Goal: Contribute content: Add original content to the website for others to see

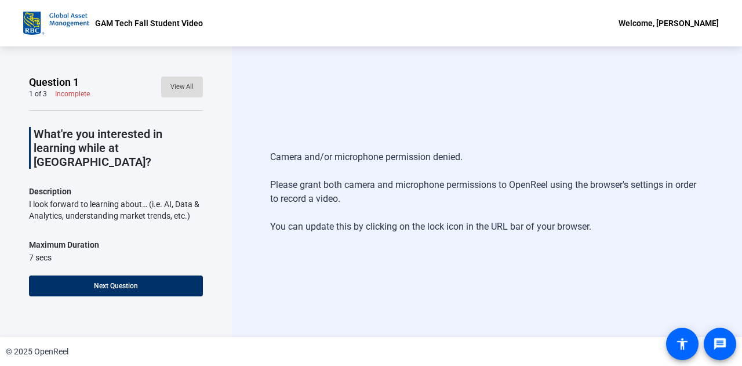
click at [180, 82] on span "View All" at bounding box center [181, 86] width 23 height 17
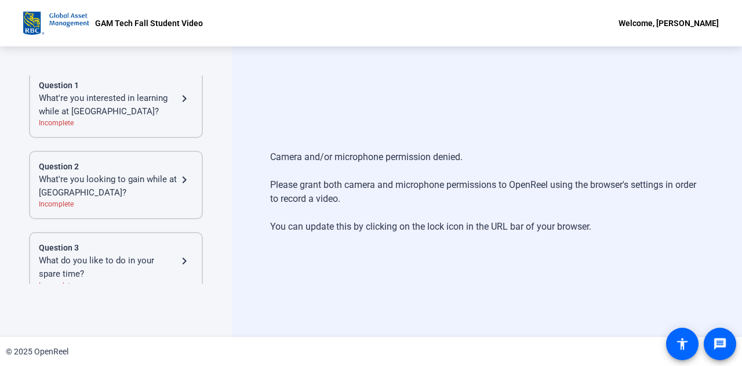
scroll to position [49, 0]
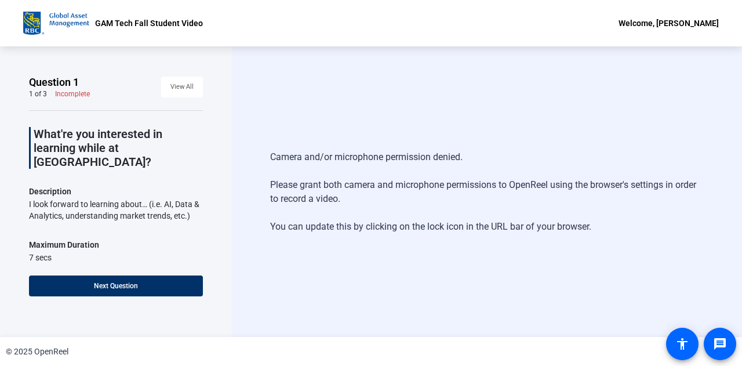
click at [320, 124] on div "Camera and/or microphone permission denied. Please grant both camera and microp…" at bounding box center [487, 191] width 510 height 291
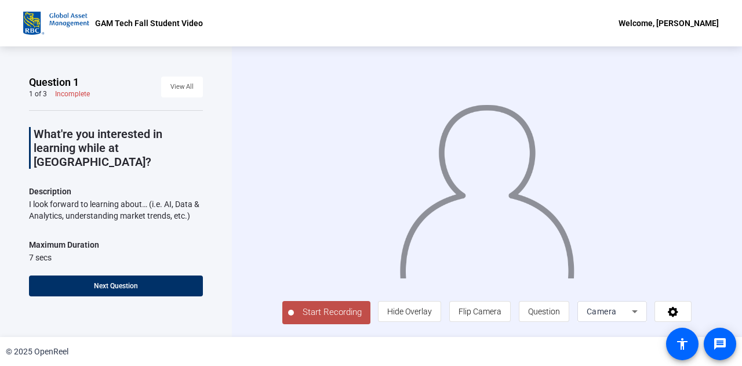
click at [294, 318] on span "Start Recording" at bounding box center [332, 312] width 77 height 13
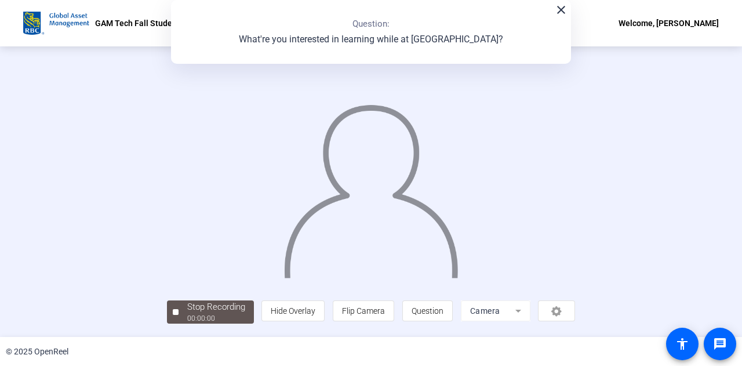
click at [385, 169] on img at bounding box center [371, 186] width 177 height 184
click at [563, 13] on mat-icon "close" at bounding box center [561, 10] width 14 height 14
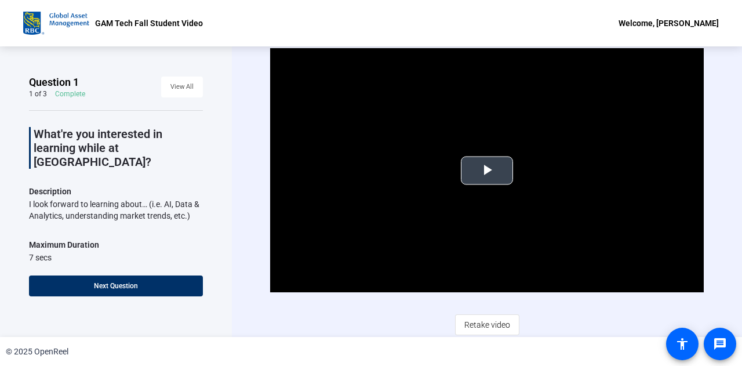
click at [487, 170] on span "Video Player" at bounding box center [487, 170] width 0 height 0
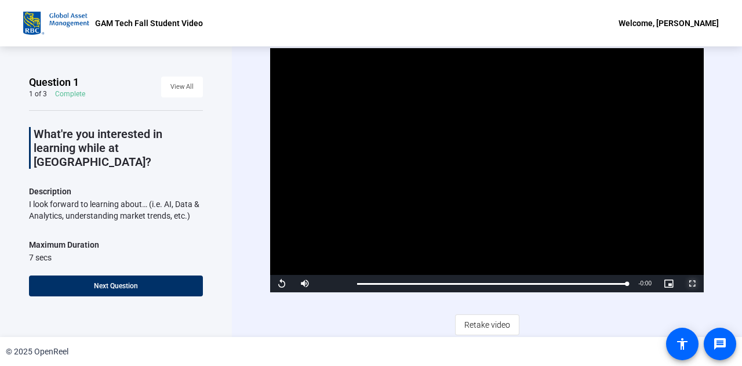
click at [684, 284] on span "Video Player" at bounding box center [692, 284] width 23 height 0
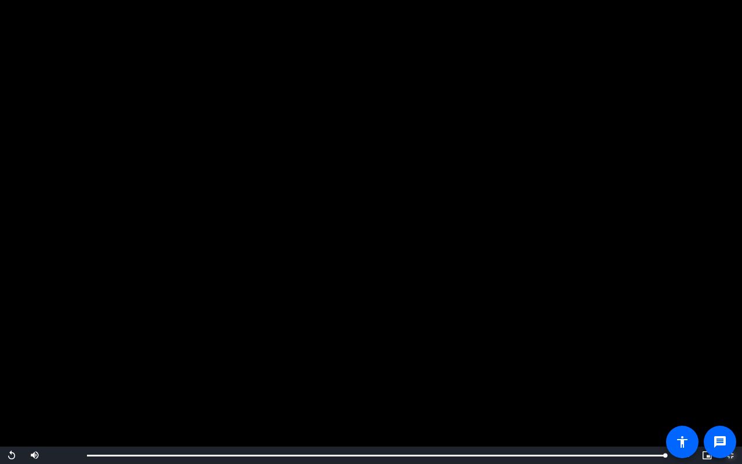
click at [729, 365] on span "Video Player" at bounding box center [730, 455] width 23 height 0
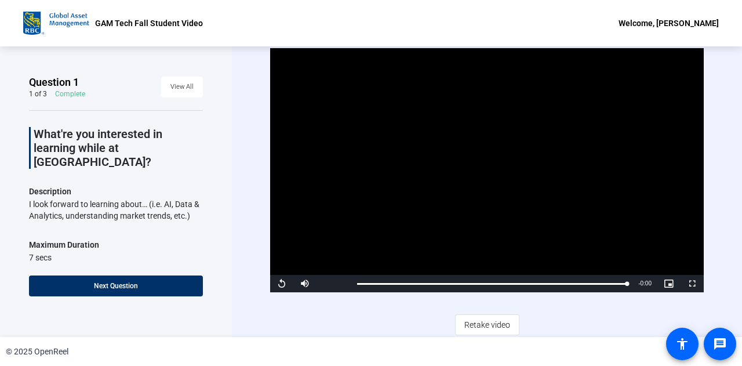
click at [571, 313] on div "Video Player is loading. Play Video Replay Mute Current Time 0:07 / Duration 0:…" at bounding box center [487, 191] width 434 height 286
click at [484, 323] on span "Retake video" at bounding box center [487, 325] width 46 height 22
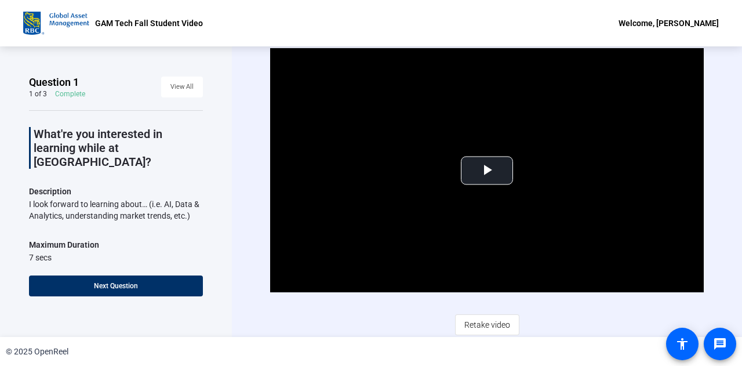
click at [235, 129] on div "Video Player is loading. Play Video Play Mute Current Time 0:00 / Duration 0:07…" at bounding box center [487, 191] width 510 height 291
click at [487, 170] on span "Video Player" at bounding box center [487, 170] width 0 height 0
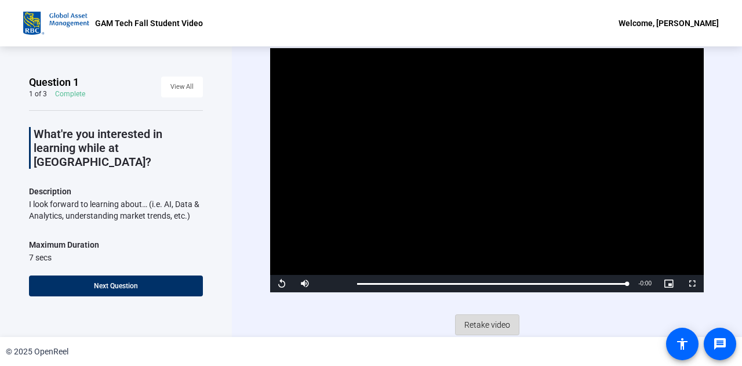
click at [480, 326] on span "Retake video" at bounding box center [487, 325] width 46 height 22
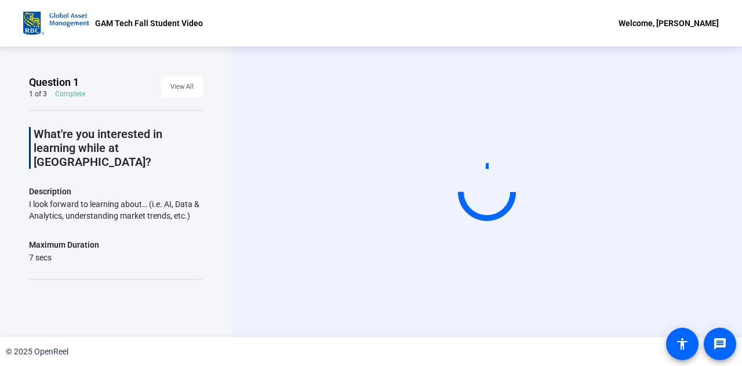
click at [579, 327] on div "Start Recording" at bounding box center [487, 191] width 510 height 291
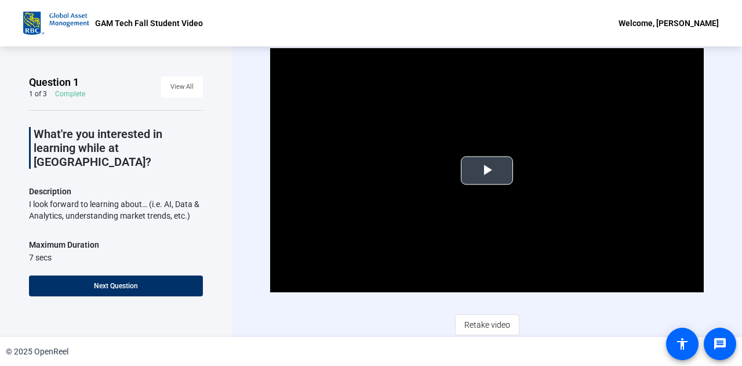
click at [476, 192] on video "Video Player" at bounding box center [487, 170] width 434 height 244
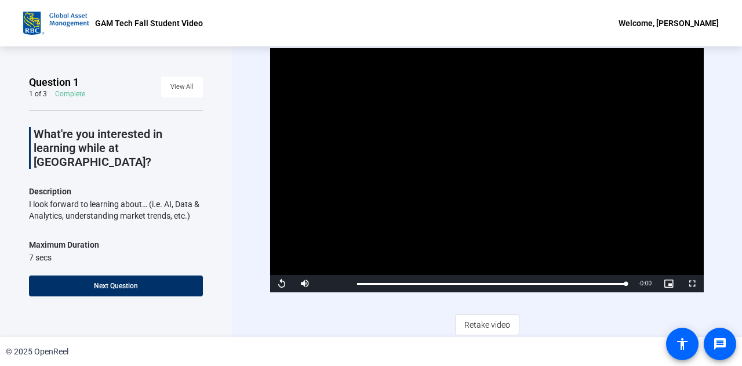
click at [583, 324] on div "Video Player is loading. Play Video Replay Mute Current Time 0:07 / Duration 0:…" at bounding box center [487, 191] width 434 height 286
click at [474, 324] on span "Retake video" at bounding box center [487, 325] width 46 height 22
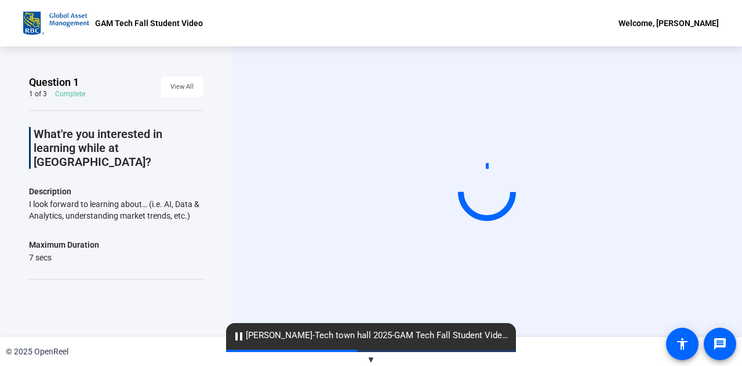
click at [572, 323] on div "Start Recording" at bounding box center [487, 191] width 510 height 291
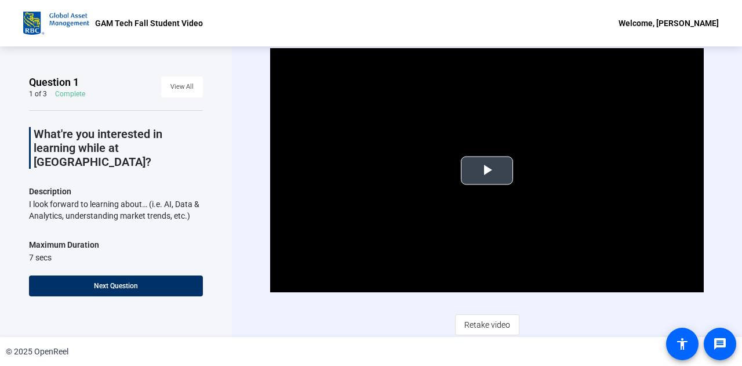
click at [487, 170] on span "Video Player" at bounding box center [487, 170] width 0 height 0
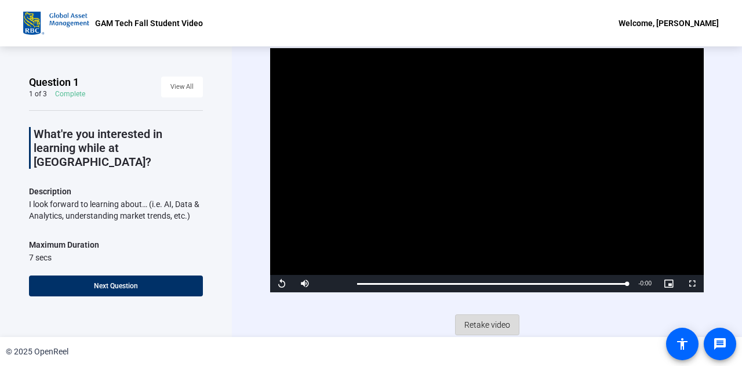
click at [486, 326] on span "Retake video" at bounding box center [487, 325] width 46 height 22
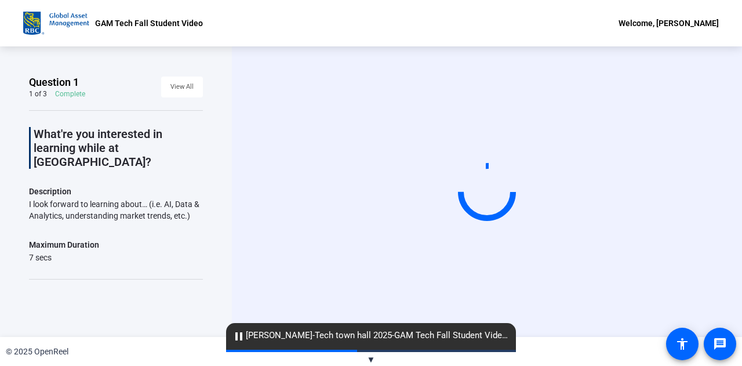
click at [576, 325] on div "Start Recording" at bounding box center [487, 191] width 510 height 291
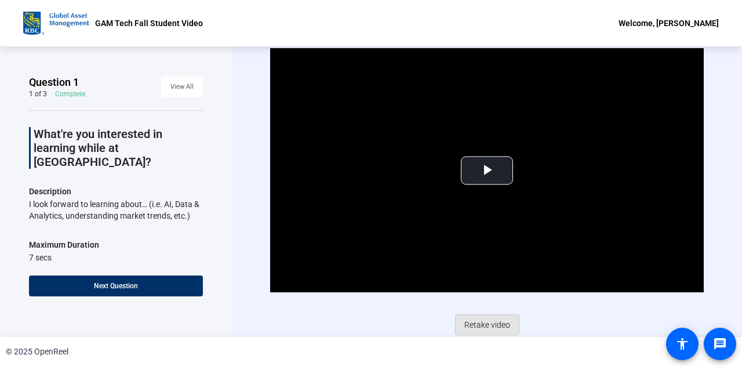
click at [503, 315] on span "Retake video" at bounding box center [487, 325] width 46 height 22
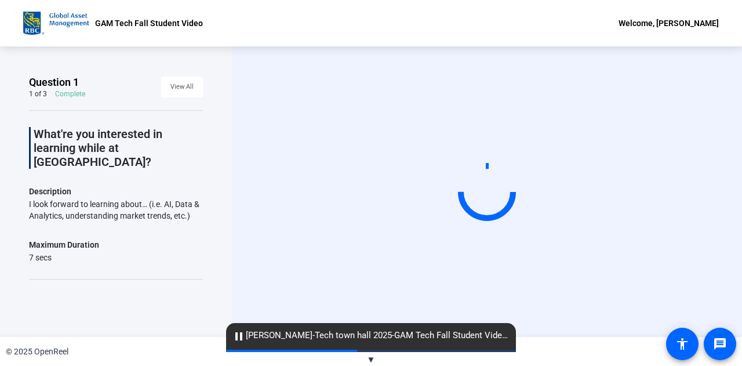
click at [588, 331] on div "Start Recording" at bounding box center [487, 191] width 510 height 291
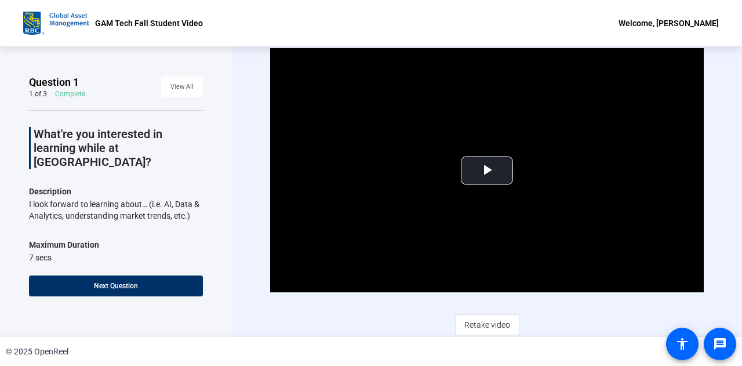
click at [478, 185] on video "Video Player" at bounding box center [487, 170] width 434 height 244
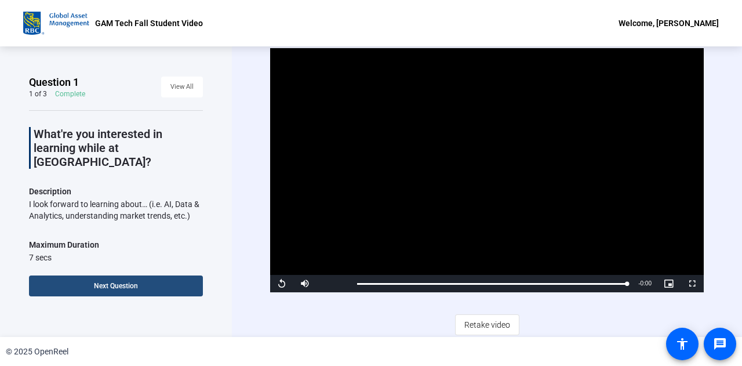
click at [108, 287] on span "Next Question" at bounding box center [116, 286] width 44 height 8
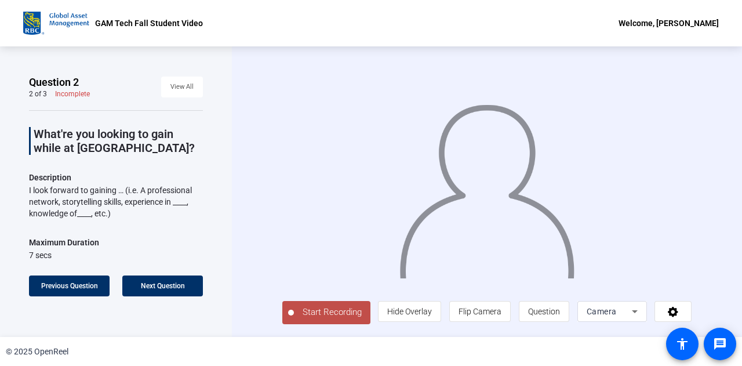
click at [254, 147] on div "Start Recording person Hide Overlay flip Flip Camera question_mark Question Cam…" at bounding box center [487, 191] width 510 height 291
click at [242, 179] on div "Start Recording person Hide Overlay flip Flip Camera question_mark Question Cam…" at bounding box center [487, 191] width 510 height 291
click at [308, 319] on span "Start Recording" at bounding box center [332, 312] width 77 height 13
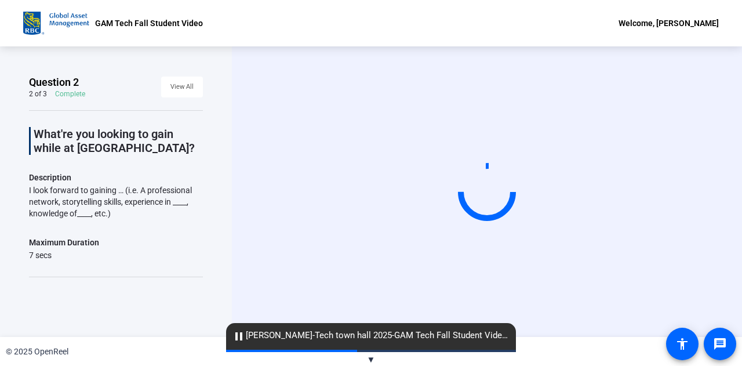
click at [256, 200] on div "Start Recording" at bounding box center [487, 191] width 510 height 291
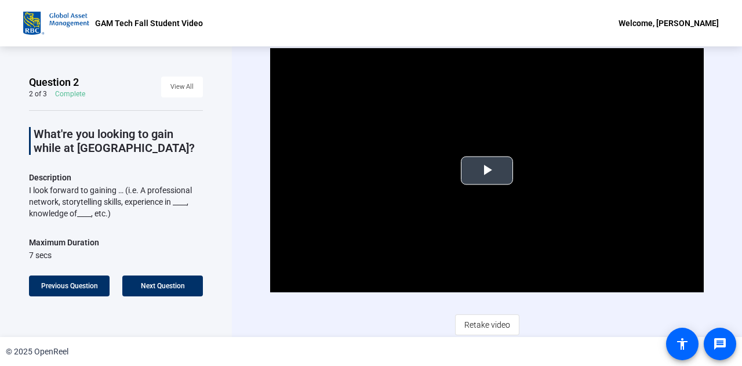
click at [487, 170] on span "Video Player" at bounding box center [487, 170] width 0 height 0
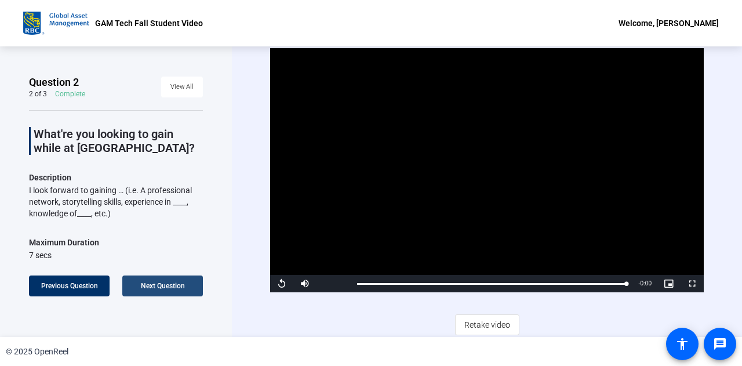
click at [173, 280] on span at bounding box center [162, 286] width 81 height 28
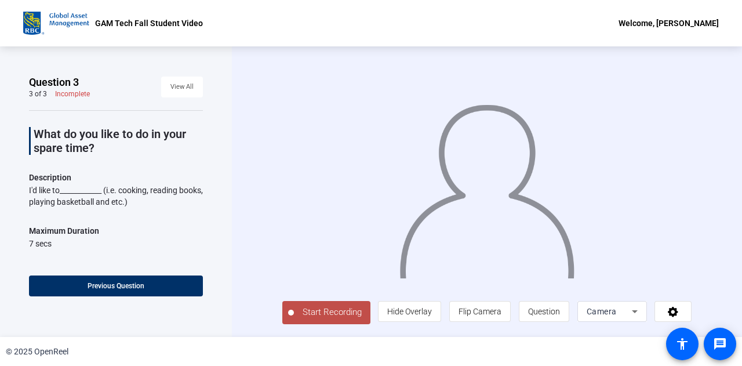
click at [227, 164] on div "Question 3 3 of 3 Incomplete View All What do you like to do in your spare time…" at bounding box center [116, 191] width 232 height 291
click at [303, 318] on span "Start Recording" at bounding box center [332, 312] width 77 height 13
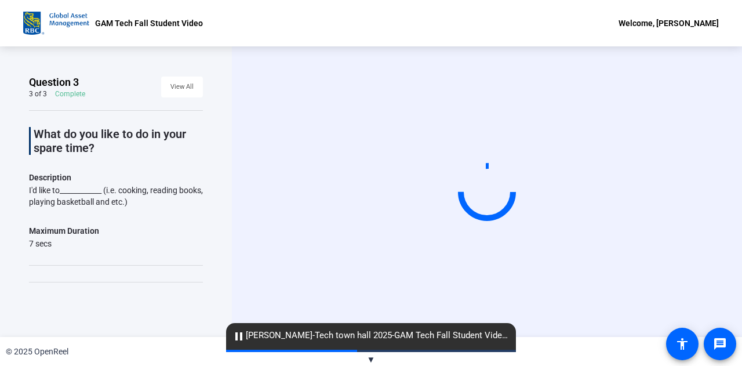
click at [237, 190] on div "Start Recording" at bounding box center [487, 191] width 510 height 291
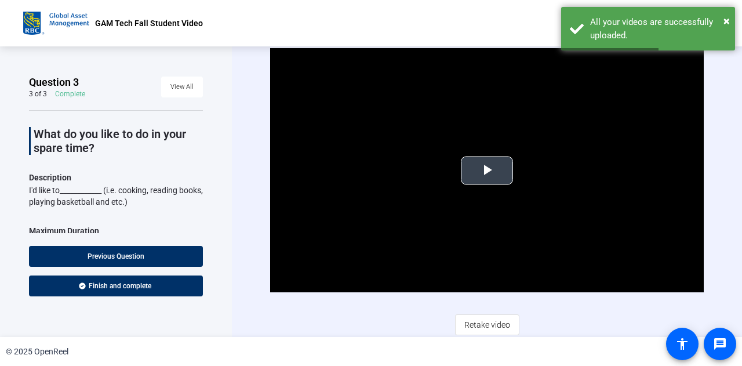
click at [383, 134] on video "Video Player" at bounding box center [487, 170] width 434 height 244
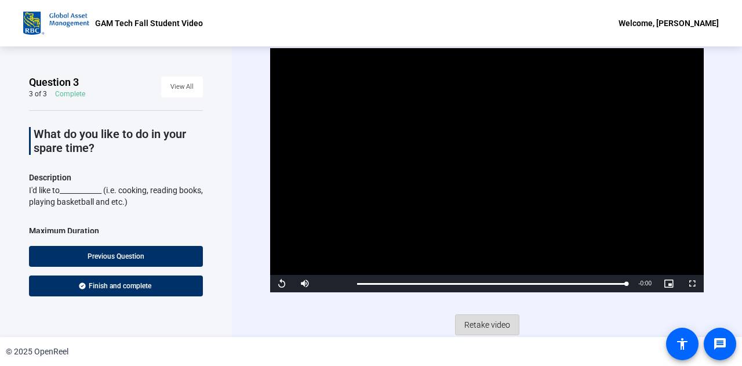
click at [498, 322] on span "Retake video" at bounding box center [487, 325] width 46 height 22
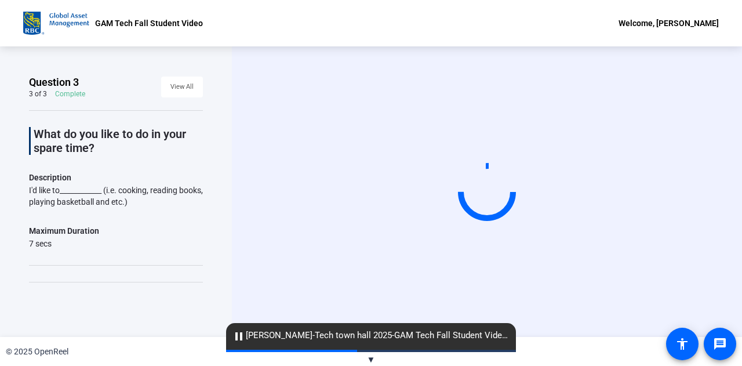
click at [250, 95] on div "Start Recording" at bounding box center [487, 191] width 510 height 291
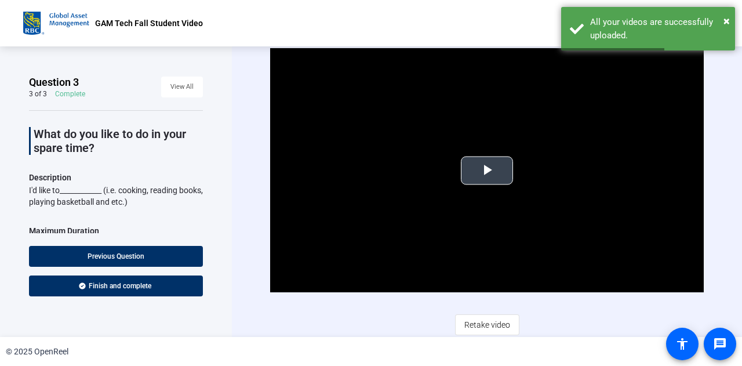
click at [400, 125] on video "Video Player" at bounding box center [487, 170] width 434 height 244
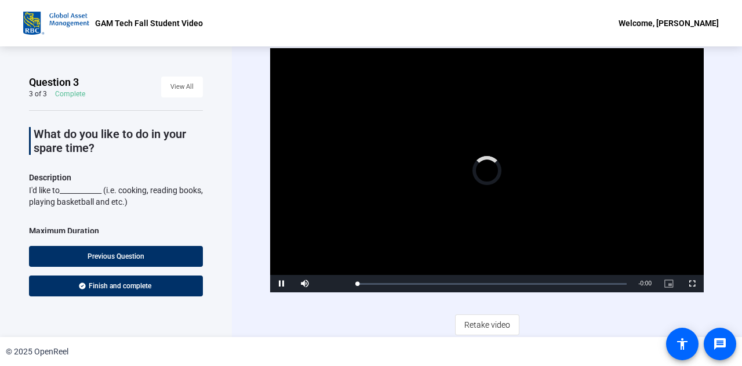
click at [339, 310] on div "Video Player is loading. Play Video Pause Mute Current Time 0:00 / Duration -:-…" at bounding box center [487, 191] width 434 height 286
click at [378, 280] on div "Loaded : 0% -:- 0:00" at bounding box center [494, 283] width 287 height 17
click at [279, 284] on span "Video Player" at bounding box center [281, 284] width 23 height 0
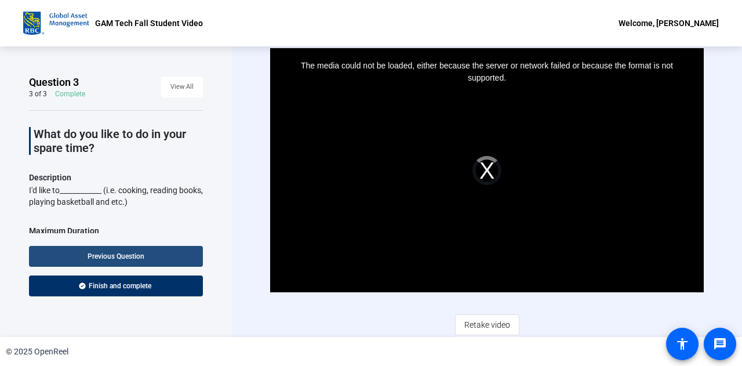
click at [179, 251] on span at bounding box center [116, 256] width 174 height 28
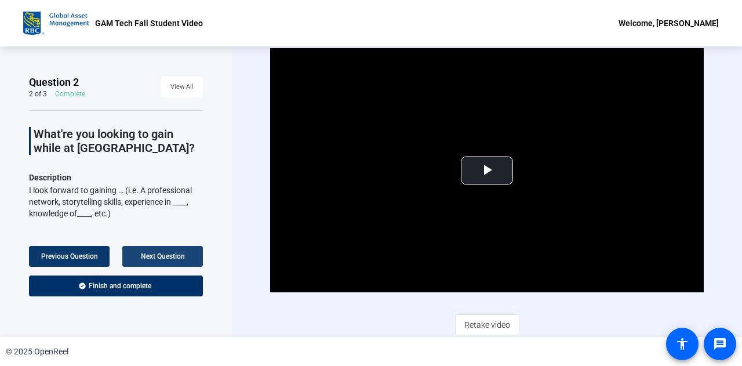
click at [179, 251] on span at bounding box center [162, 256] width 81 height 28
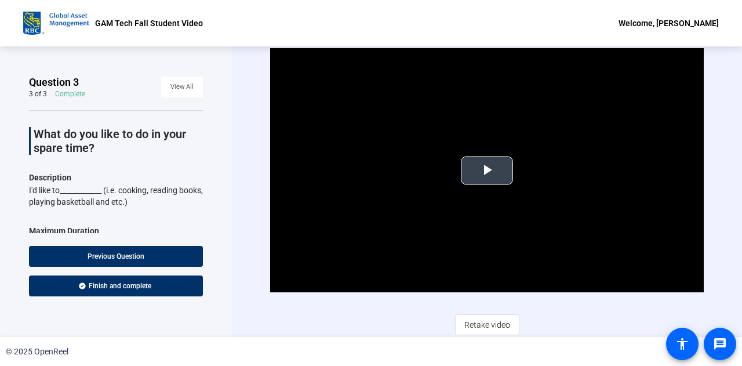
click at [454, 177] on video "Video Player" at bounding box center [487, 170] width 434 height 244
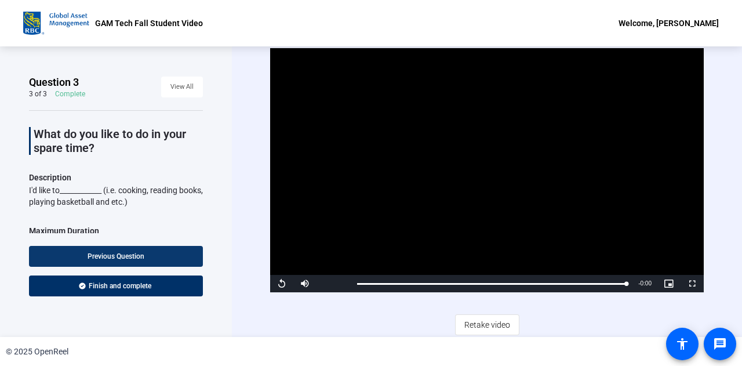
click at [147, 252] on span at bounding box center [116, 256] width 174 height 28
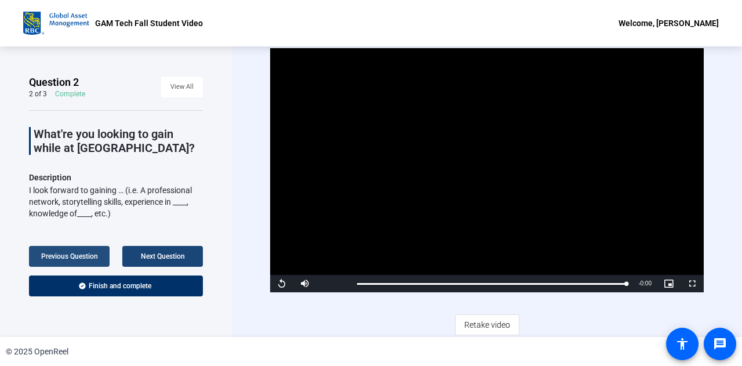
click at [147, 252] on span "Next Question" at bounding box center [163, 256] width 44 height 8
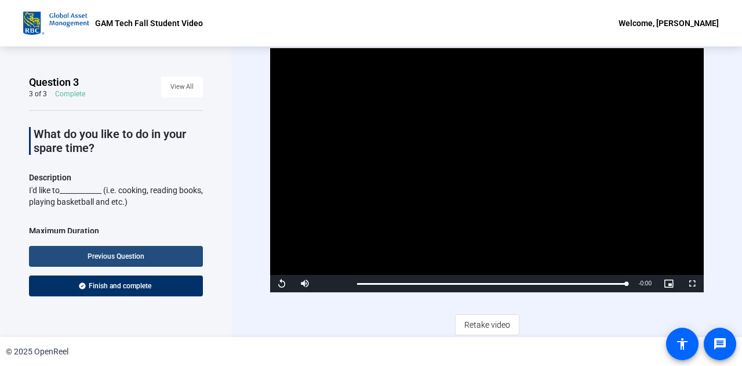
click at [147, 252] on span at bounding box center [116, 256] width 174 height 28
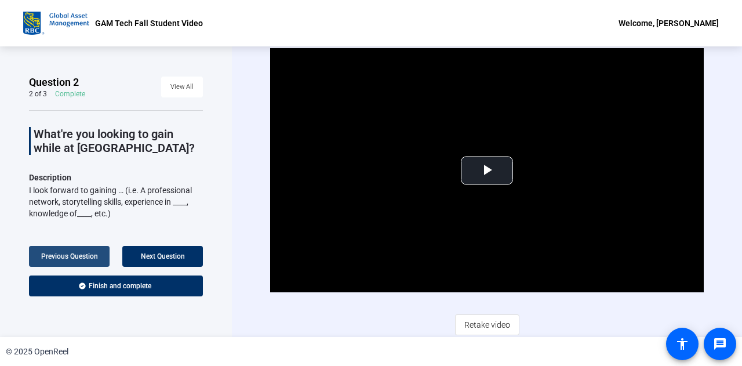
click at [99, 257] on span at bounding box center [69, 256] width 81 height 28
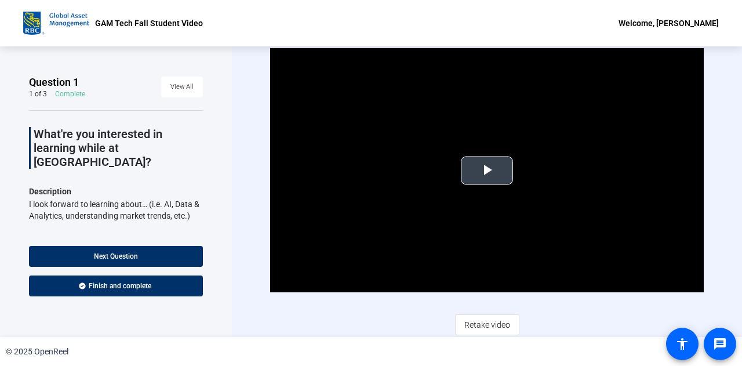
click at [348, 184] on video "Video Player" at bounding box center [487, 170] width 434 height 244
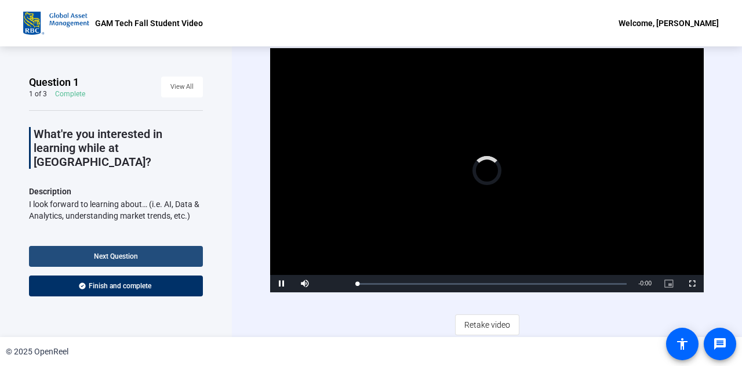
click at [128, 250] on span at bounding box center [116, 256] width 174 height 28
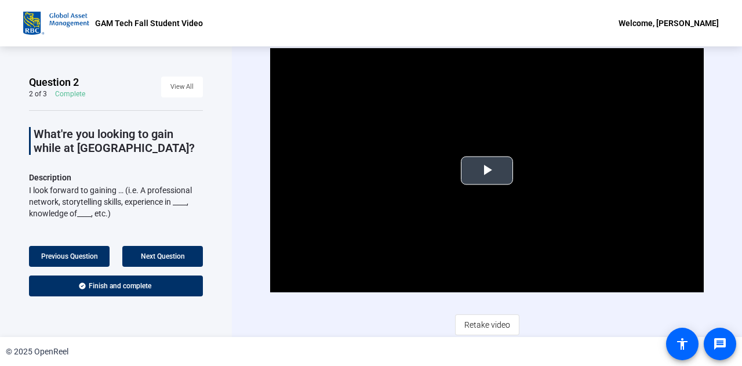
click at [444, 118] on video "Video Player" at bounding box center [487, 170] width 434 height 244
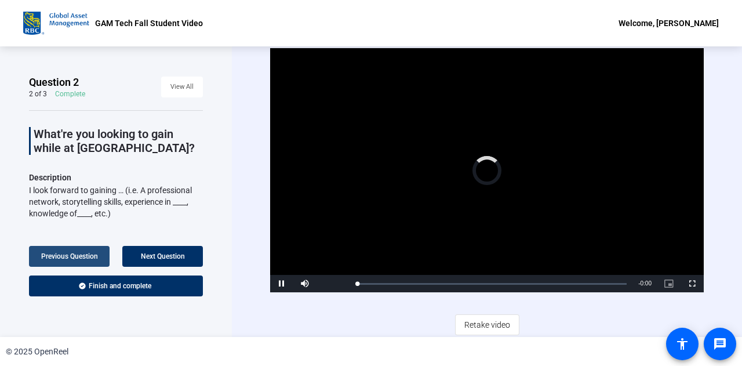
click at [83, 259] on span "Previous Question" at bounding box center [69, 256] width 57 height 8
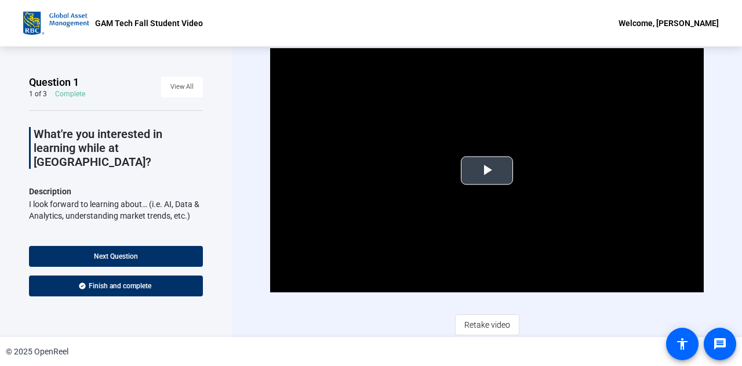
click at [457, 155] on video "Video Player" at bounding box center [487, 170] width 434 height 244
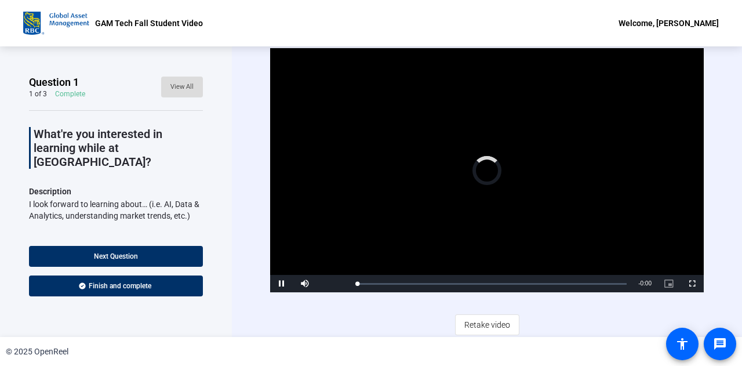
click at [173, 95] on span "View All" at bounding box center [181, 86] width 23 height 17
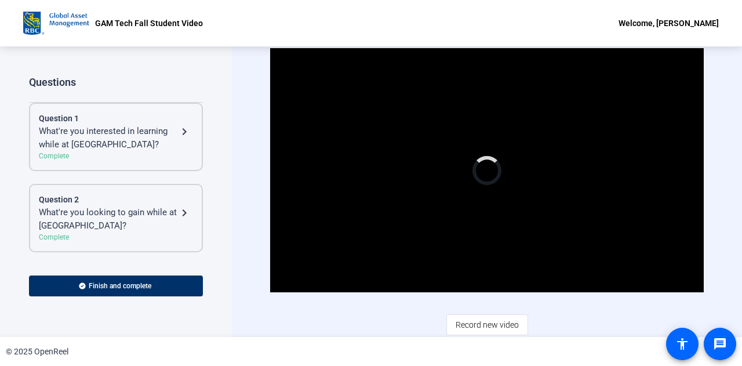
click at [130, 135] on div "What're you interested in learning while at [GEOGRAPHIC_DATA]?" at bounding box center [108, 138] width 139 height 26
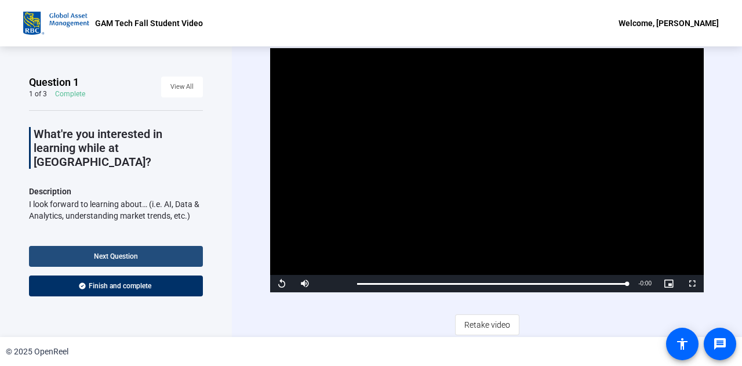
click at [168, 257] on span at bounding box center [116, 256] width 174 height 28
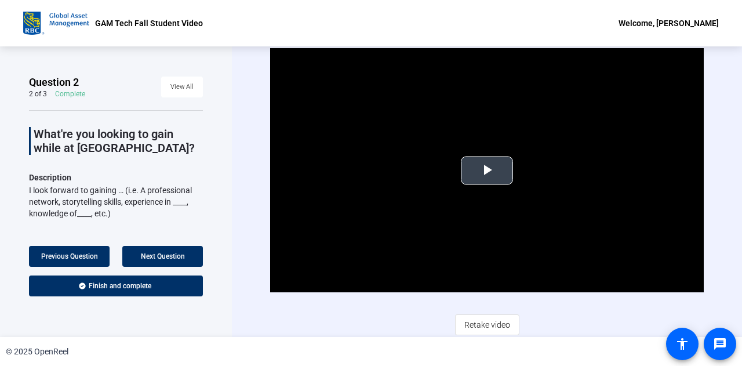
click at [507, 154] on video "Video Player" at bounding box center [487, 170] width 434 height 244
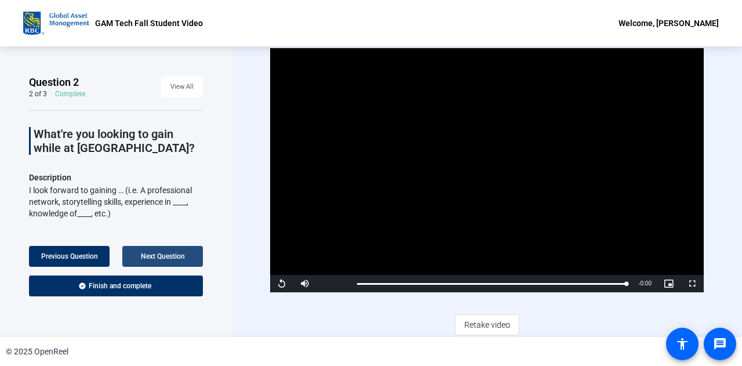
click at [186, 249] on span at bounding box center [162, 256] width 81 height 28
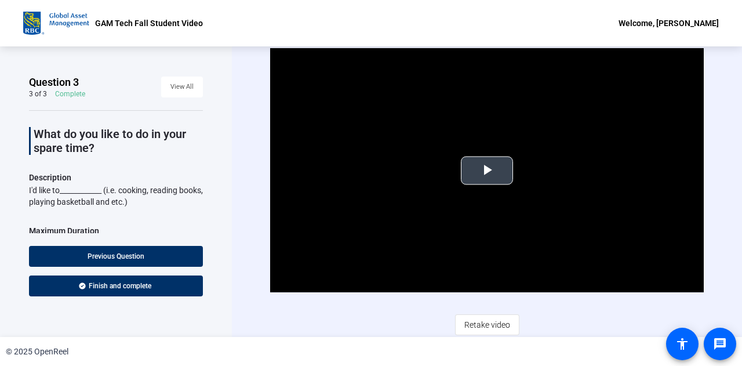
click at [433, 159] on video "Video Player" at bounding box center [487, 170] width 434 height 244
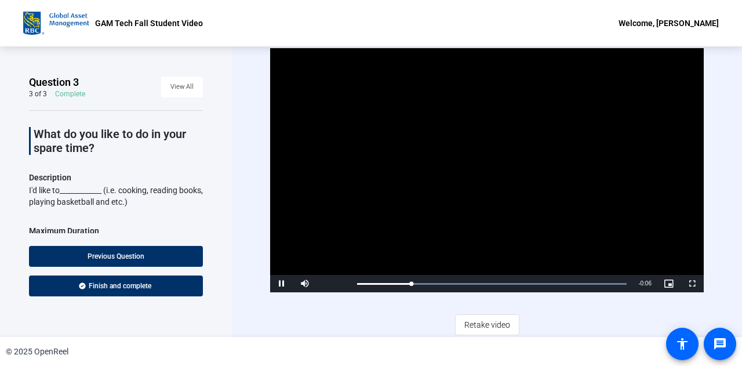
click at [433, 159] on video "Video Player" at bounding box center [487, 170] width 434 height 244
click at [277, 284] on span "Video Player" at bounding box center [281, 284] width 23 height 0
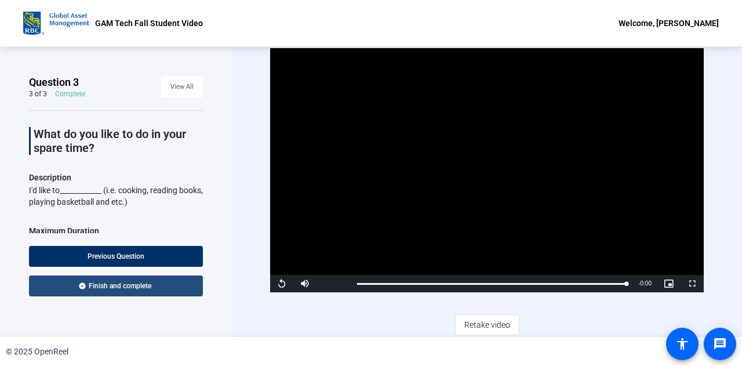
click at [175, 281] on span at bounding box center [116, 286] width 174 height 28
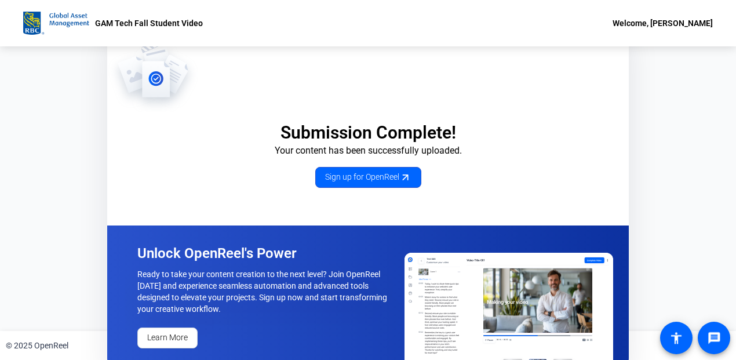
click at [441, 111] on div "Submission Complete! Your content has been successfully uploaded. Sign up for O…" at bounding box center [368, 112] width 522 height 151
